Goal: Task Accomplishment & Management: Manage account settings

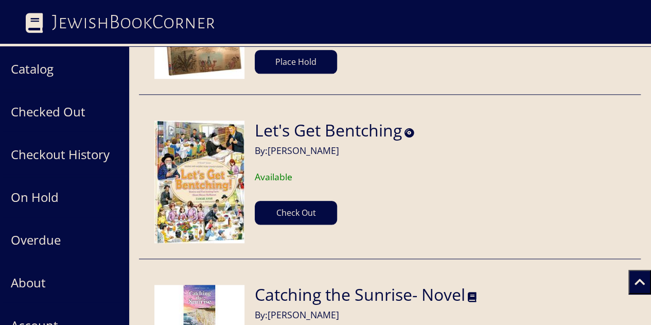
scroll to position [103949, 0]
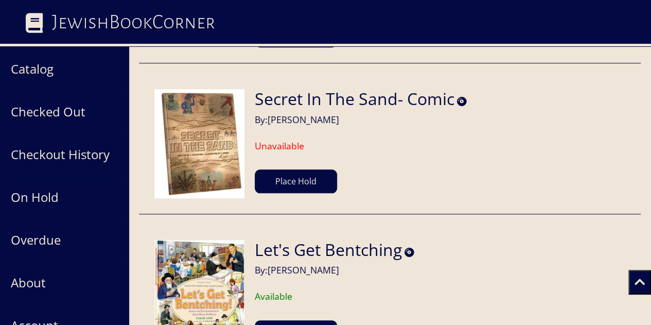
scroll to position [103833, 0]
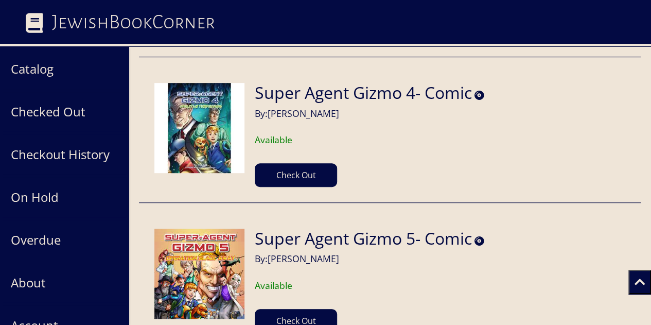
scroll to position [226, 0]
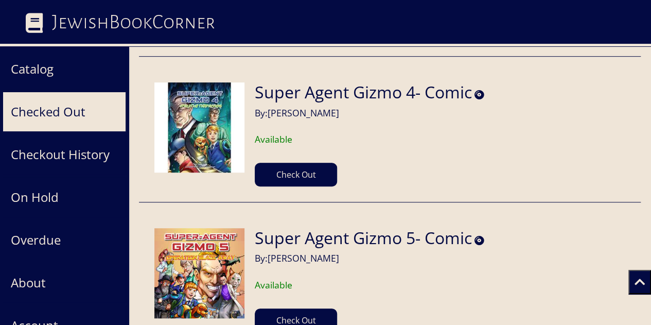
click at [71, 113] on button "Checked Out" at bounding box center [64, 112] width 123 height 40
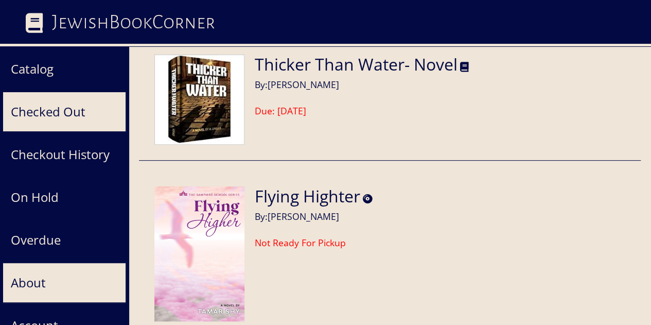
scroll to position [63, 0]
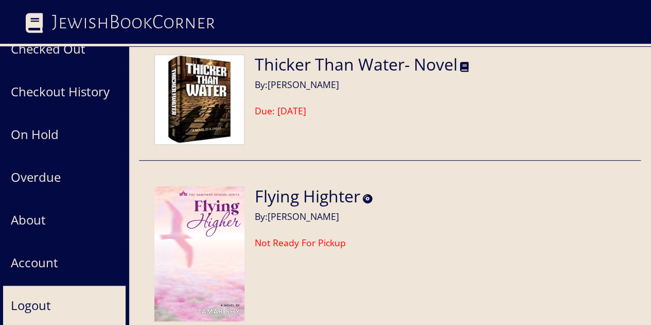
click at [25, 306] on button "Logout" at bounding box center [64, 305] width 123 height 40
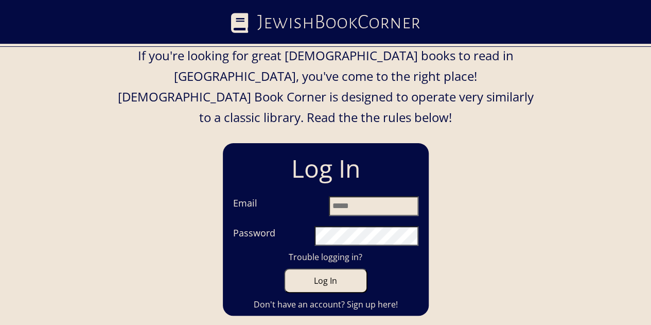
click at [363, 196] on input "Email" at bounding box center [374, 206] width 90 height 20
type input "**********"
click at [284, 268] on button "Log In" at bounding box center [325, 280] width 83 height 25
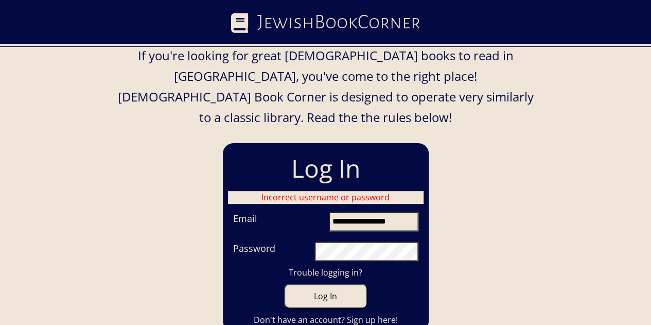
click at [284, 283] on button "Log In" at bounding box center [325, 295] width 83 height 25
